Goal: Navigation & Orientation: Find specific page/section

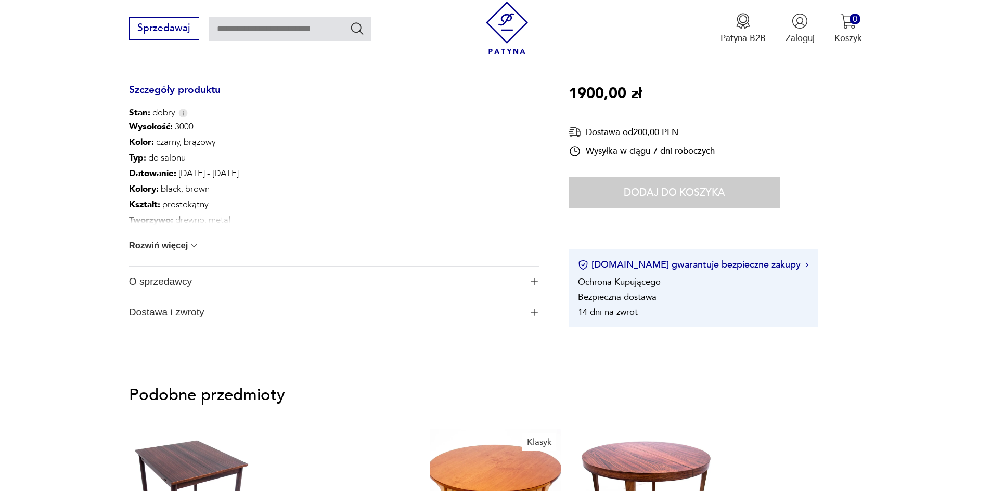
scroll to position [676, 0]
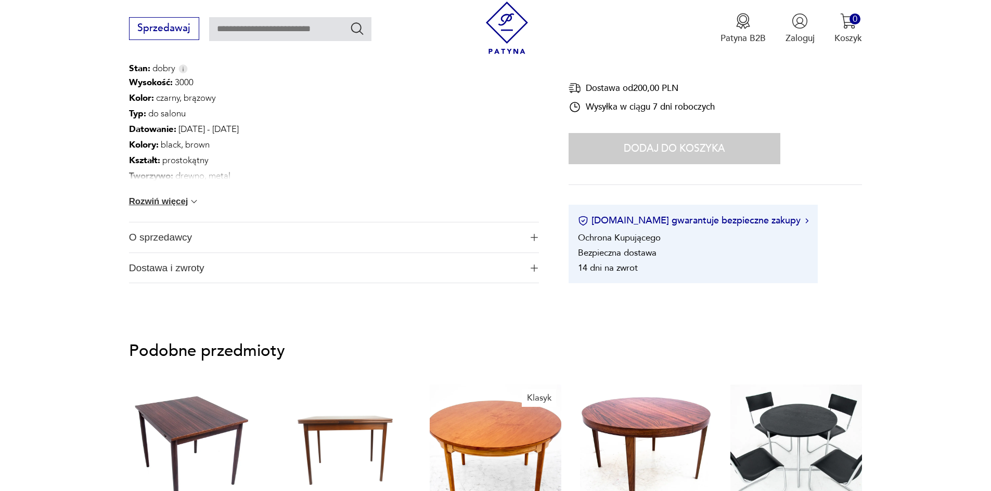
click at [185, 201] on button "Rozwiń więcej" at bounding box center [164, 202] width 71 height 10
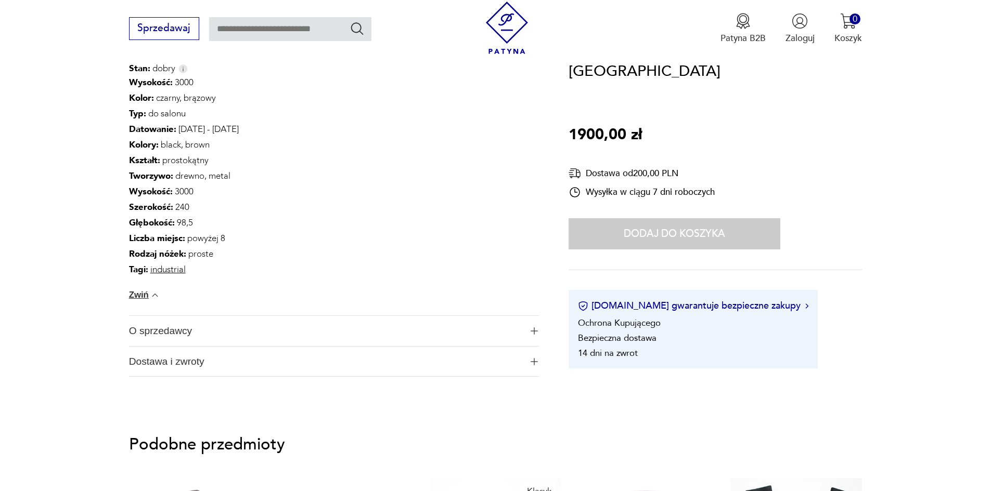
click at [153, 333] on span "O sprzedawcy" at bounding box center [325, 331] width 393 height 30
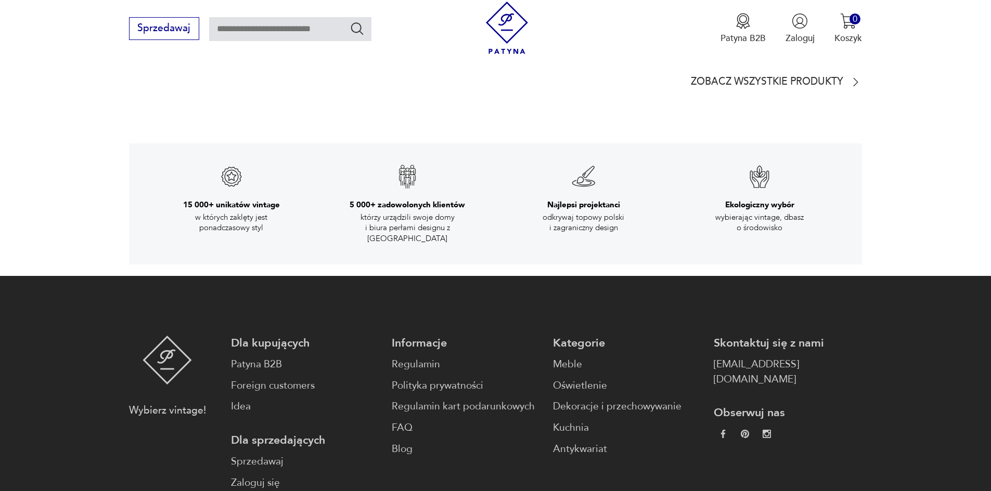
scroll to position [2080, 0]
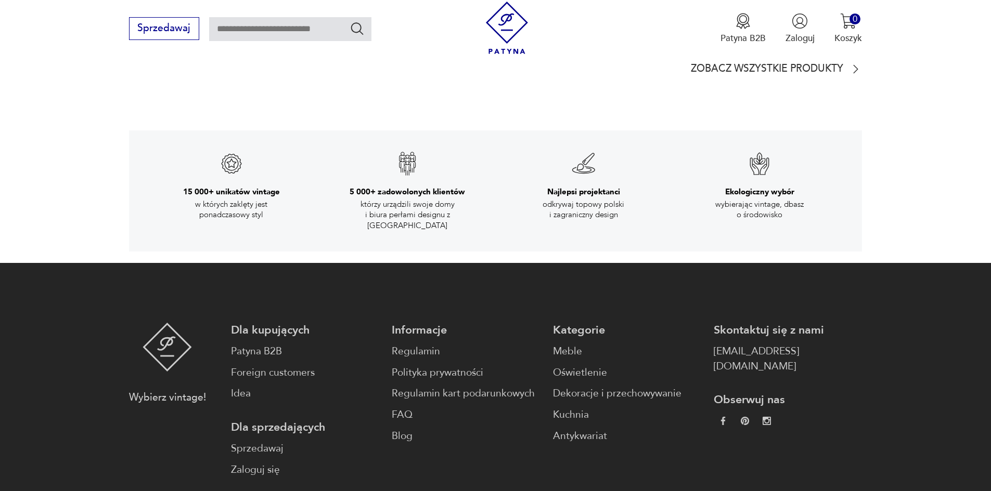
click at [553, 340] on div "Kategorie Meble Oświetlenie Dekoracje i przechowywanie Kuchnia Antykwariat" at bounding box center [627, 383] width 148 height 121
click at [554, 344] on link "Meble" at bounding box center [627, 351] width 148 height 15
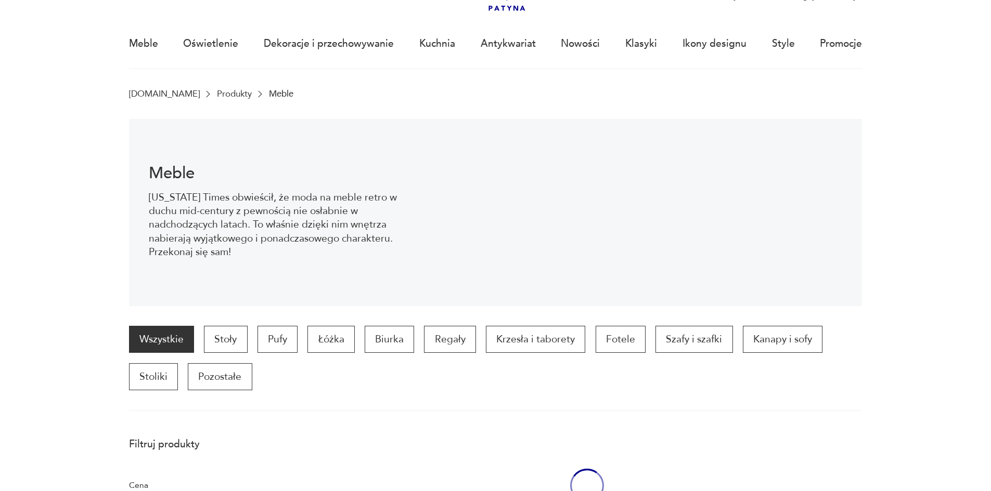
scroll to position [34, 0]
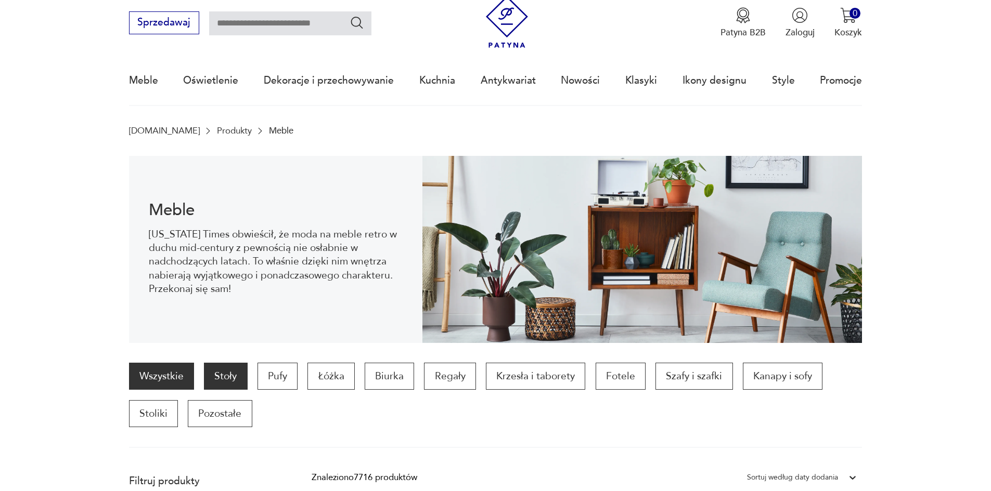
click at [221, 373] on p "Stoły" at bounding box center [225, 376] width 43 height 27
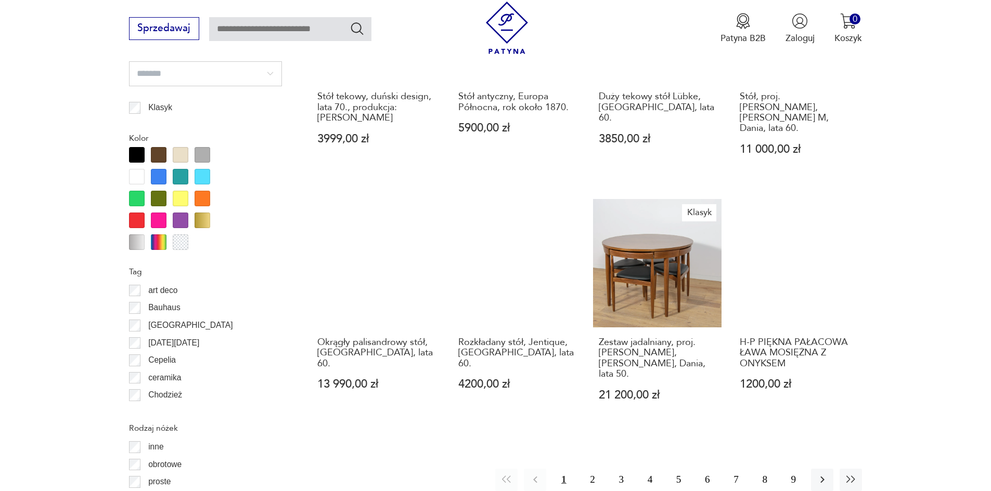
scroll to position [1126, 0]
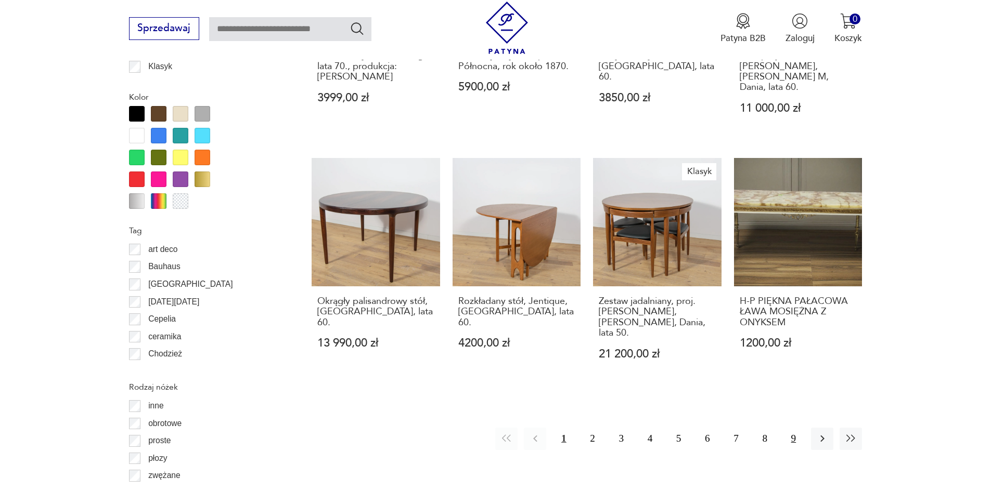
click at [797, 428] on button "9" at bounding box center [793, 439] width 22 height 22
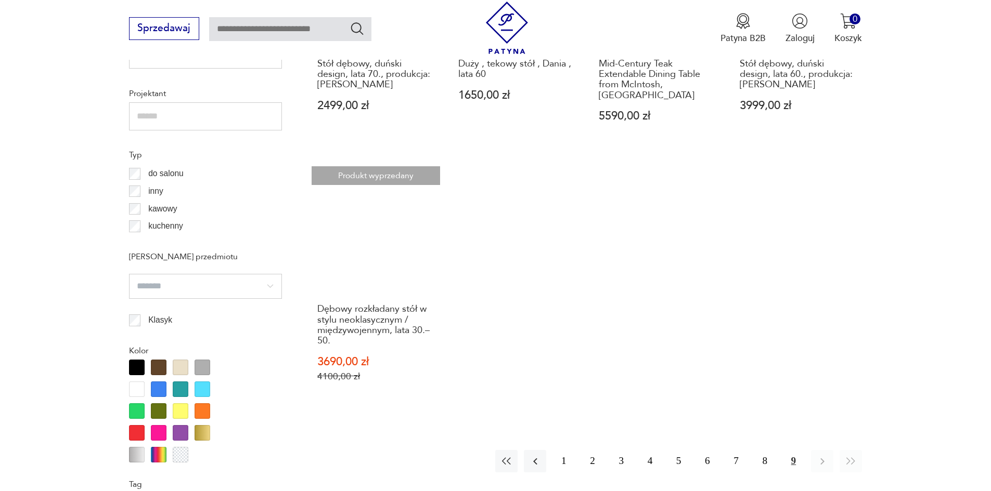
scroll to position [925, 0]
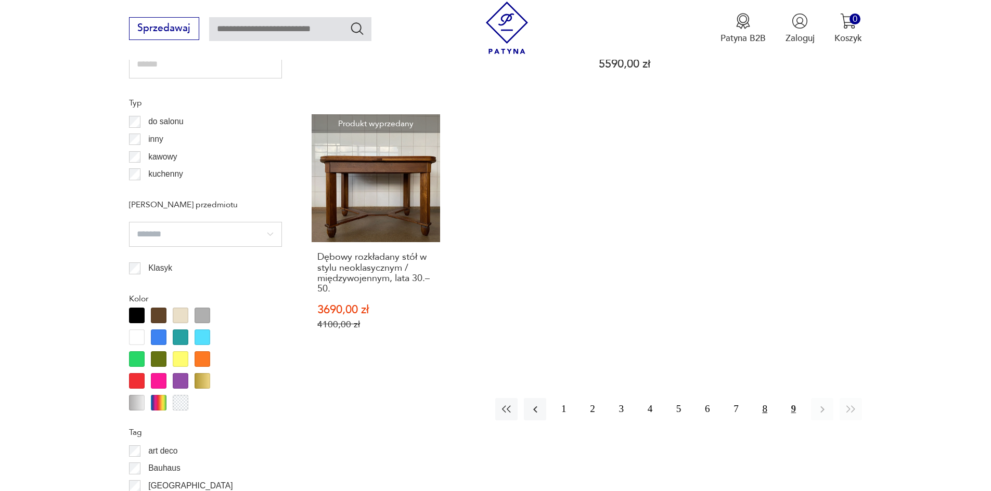
click at [764, 402] on button "8" at bounding box center [765, 409] width 22 height 22
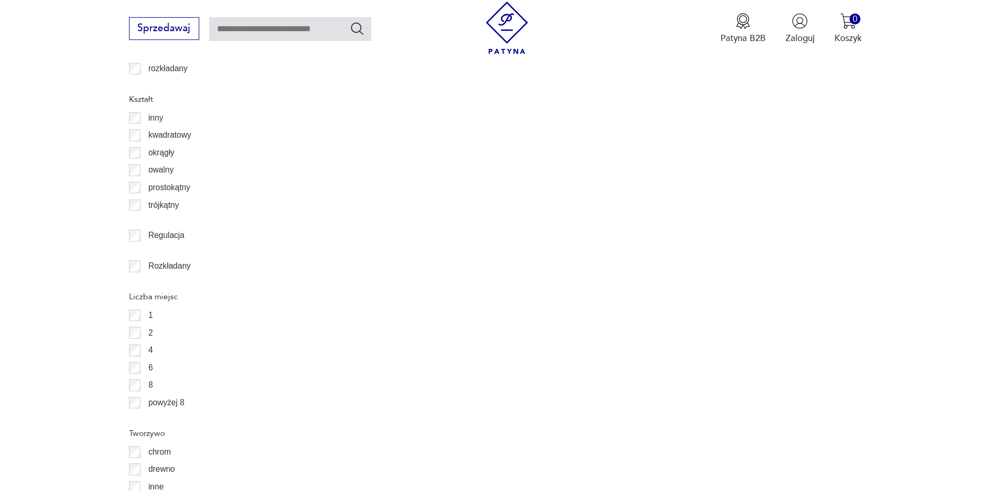
scroll to position [1341, 0]
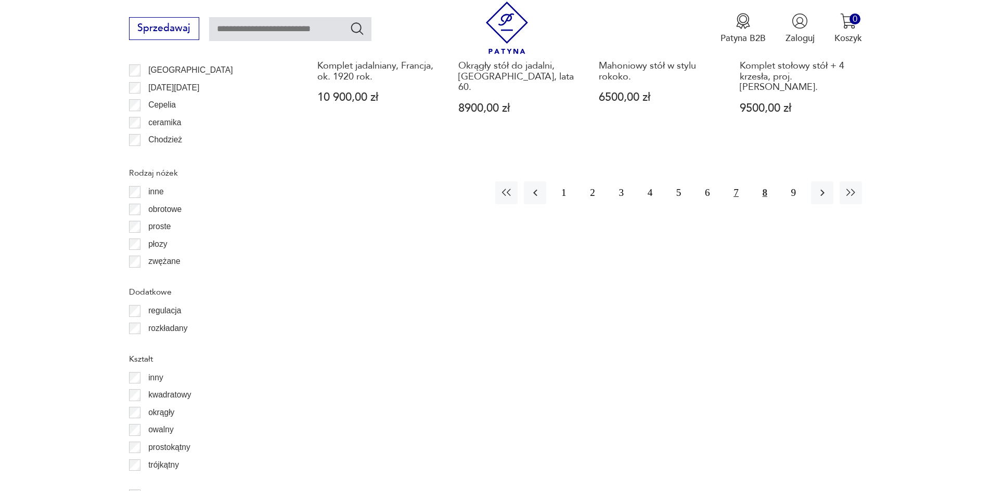
click at [737, 181] on button "7" at bounding box center [735, 192] width 22 height 22
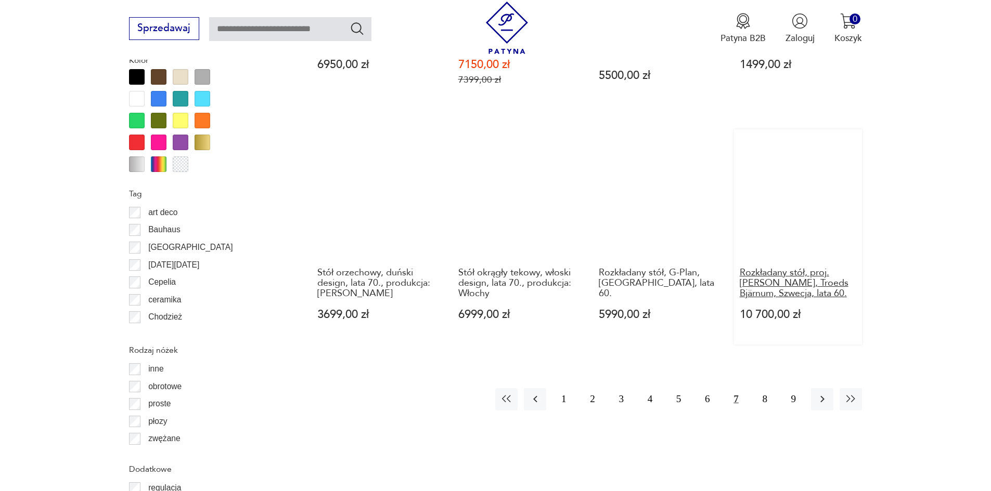
scroll to position [1237, 0]
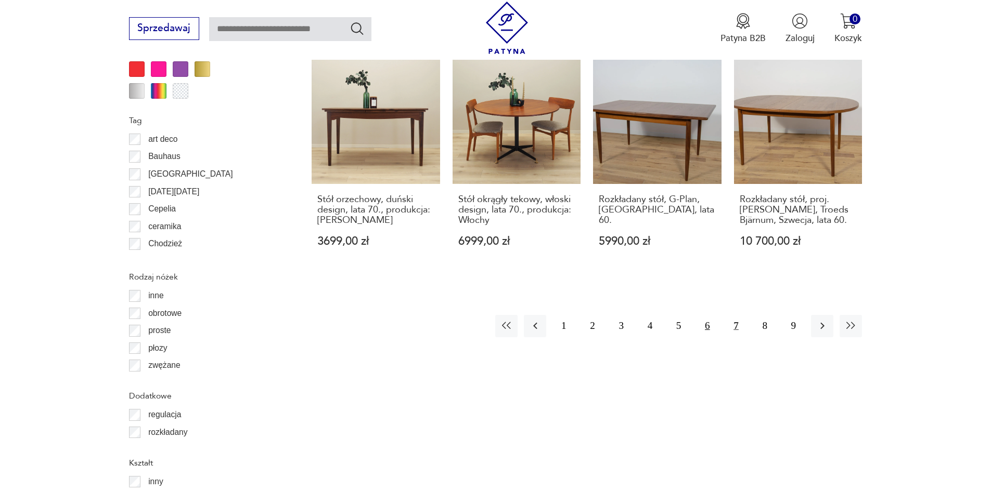
click at [706, 315] on button "6" at bounding box center [707, 326] width 22 height 22
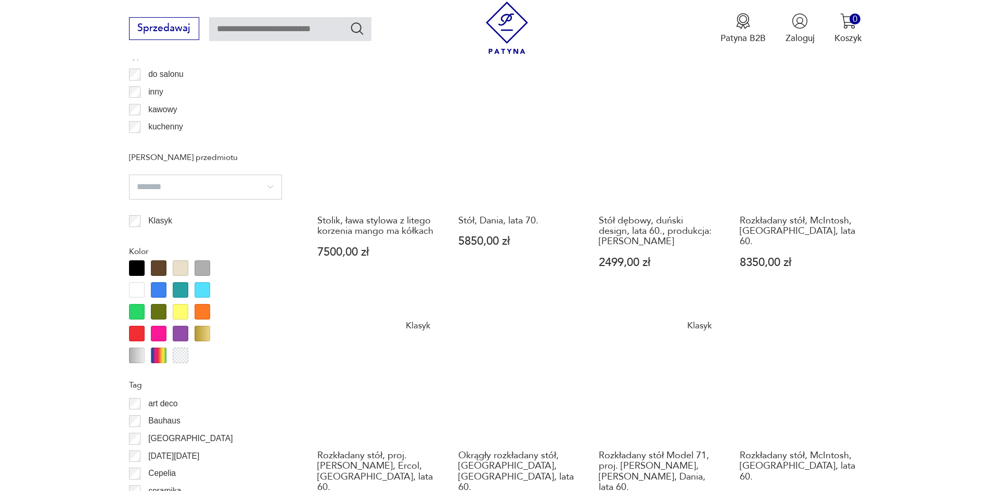
scroll to position [1185, 0]
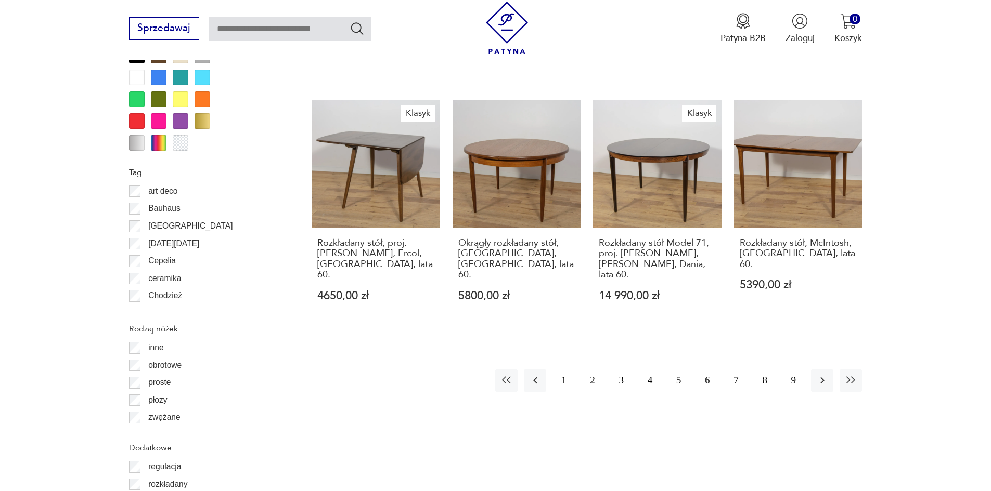
click at [683, 370] on button "5" at bounding box center [678, 381] width 22 height 22
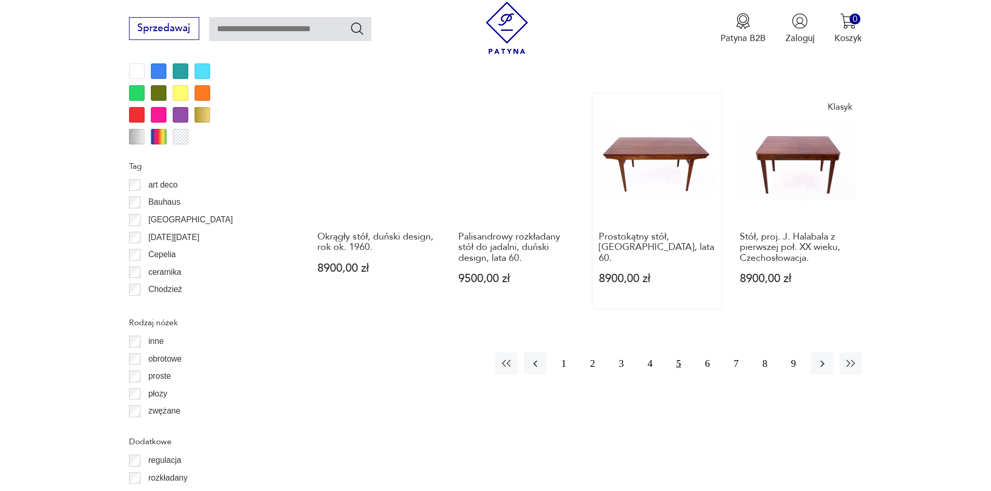
scroll to position [1289, 0]
